Goal: Information Seeking & Learning: Learn about a topic

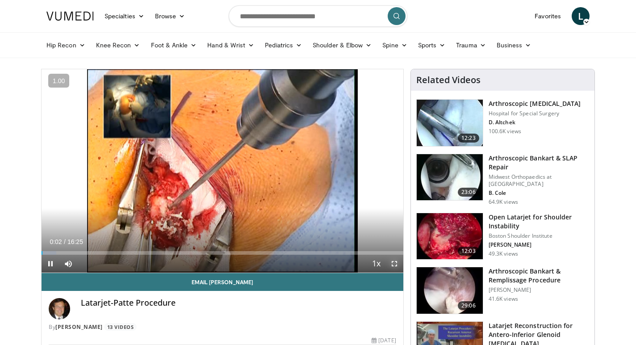
click at [395, 264] on span "Video Player" at bounding box center [394, 264] width 18 height 18
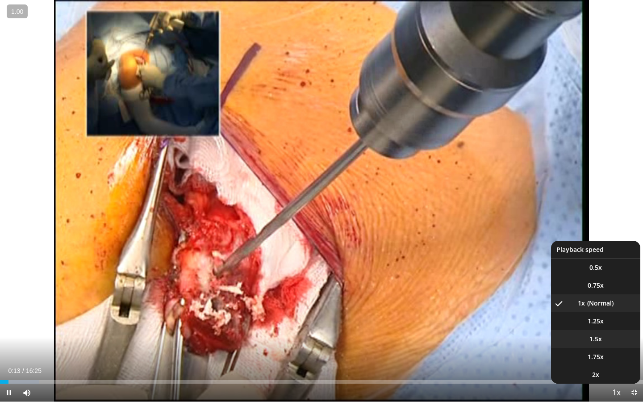
click at [594, 343] on span "1.5x" at bounding box center [596, 339] width 13 height 9
click at [602, 320] on span "1.25x" at bounding box center [596, 321] width 16 height 9
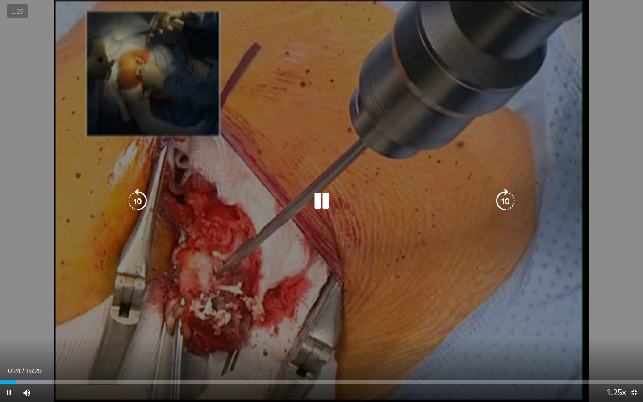
click at [606, 312] on div "10 seconds Tap to unmute" at bounding box center [321, 200] width 643 height 401
click at [318, 203] on icon "Video Player" at bounding box center [321, 200] width 25 height 25
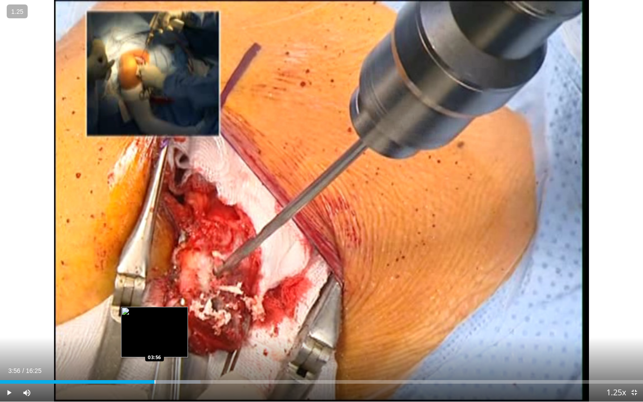
click at [155, 344] on div "Progress Bar" at bounding box center [155, 382] width 1 height 4
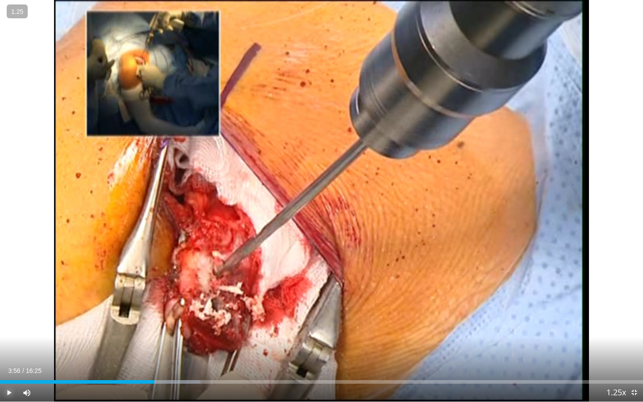
click at [11, 344] on span "Video Player" at bounding box center [9, 393] width 18 height 18
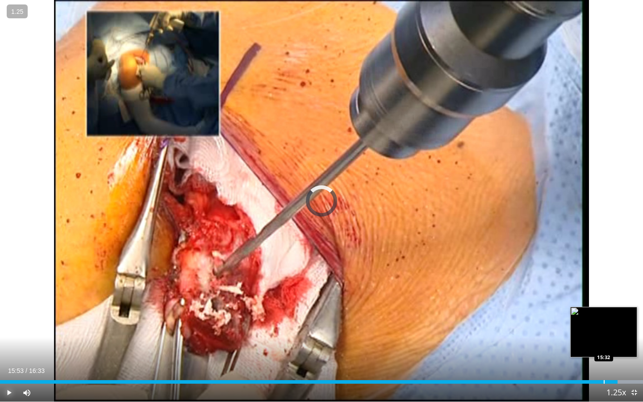
click at [604, 344] on div "Progress Bar" at bounding box center [604, 382] width 1 height 4
click at [610, 344] on div "Progress Bar" at bounding box center [610, 382] width 1 height 4
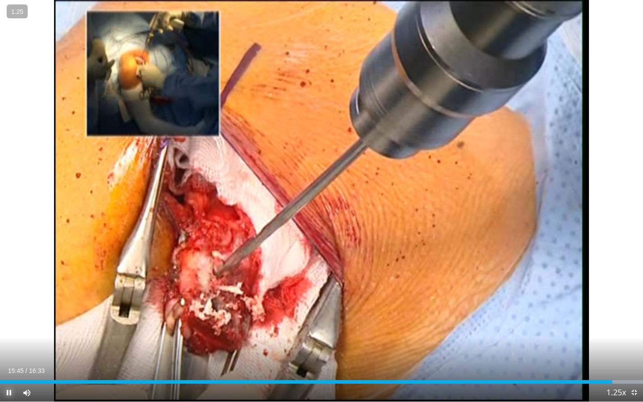
click at [8, 344] on span "Video Player" at bounding box center [9, 393] width 18 height 18
click at [6, 344] on span "Video Player" at bounding box center [9, 393] width 18 height 18
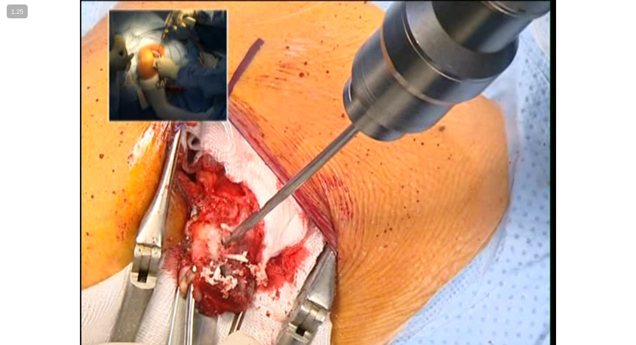
scroll to position [342, 0]
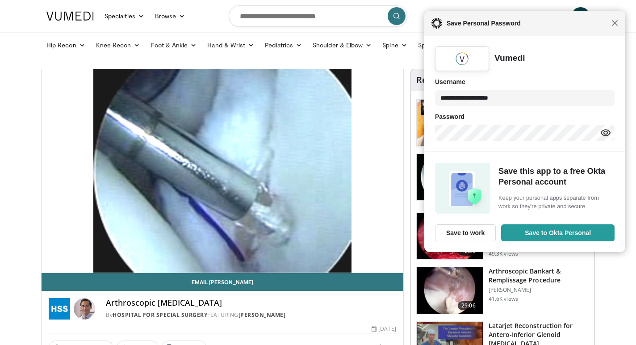
click at [617, 22] on span "Close" at bounding box center [614, 23] width 7 height 7
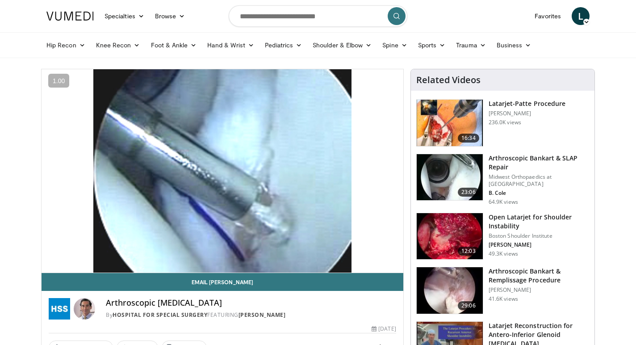
click at [447, 228] on img at bounding box center [450, 236] width 66 height 46
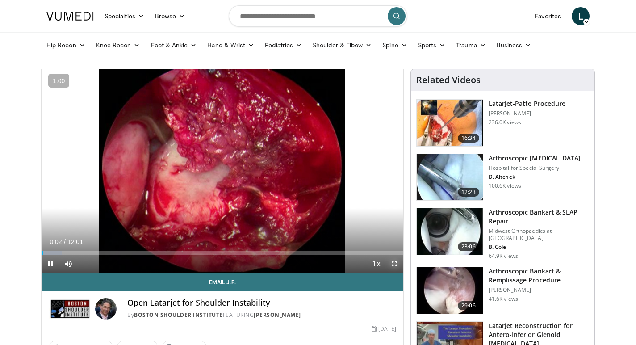
click at [396, 261] on span "Video Player" at bounding box center [394, 264] width 18 height 18
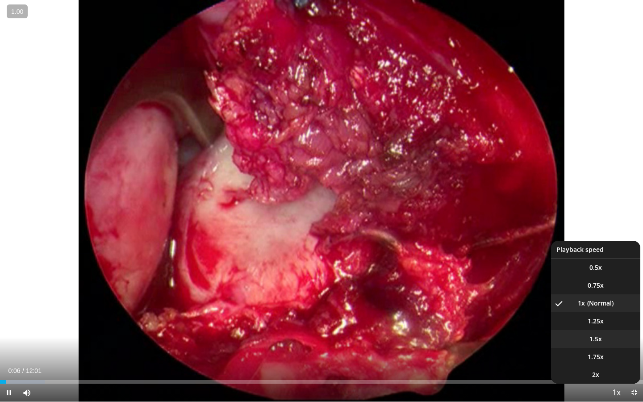
click at [596, 339] on span "1.5x" at bounding box center [596, 339] width 13 height 9
click at [601, 318] on span "1.25x" at bounding box center [596, 321] width 16 height 9
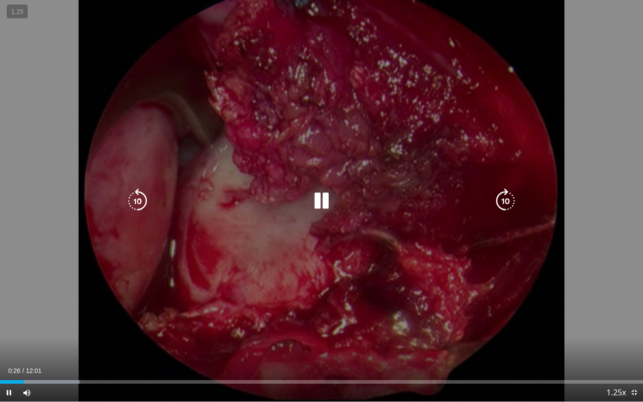
click at [609, 236] on div "10 seconds Tap to unmute" at bounding box center [321, 200] width 643 height 401
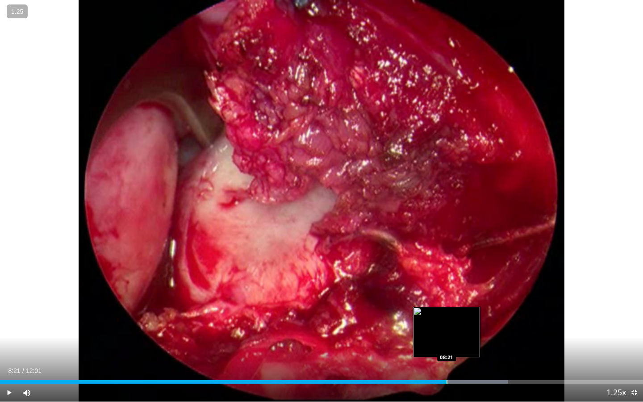
click at [447, 344] on div "Progress Bar" at bounding box center [447, 382] width 1 height 4
click at [442, 344] on div "Progress Bar" at bounding box center [442, 382] width 1 height 4
click at [435, 344] on div "Progress Bar" at bounding box center [435, 382] width 1 height 4
click at [430, 344] on div "Progress Bar" at bounding box center [430, 382] width 1 height 4
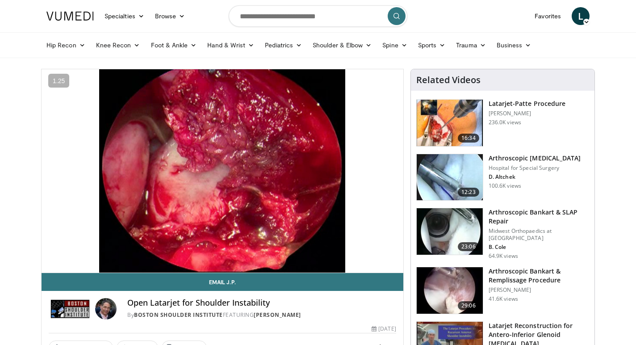
click at [471, 129] on img at bounding box center [450, 123] width 66 height 46
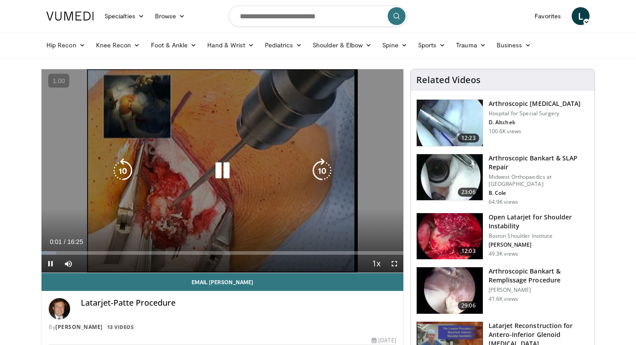
click at [222, 171] on icon "Video Player" at bounding box center [222, 170] width 25 height 25
